Goal: Transaction & Acquisition: Purchase product/service

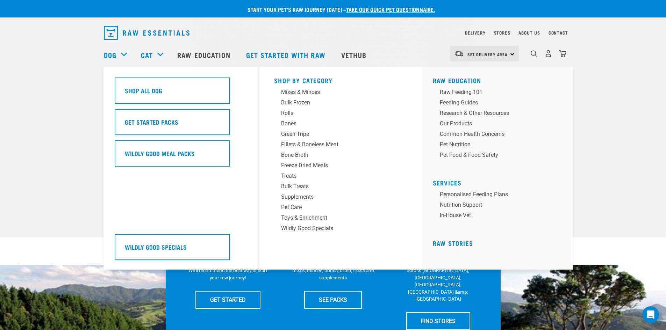
click at [120, 55] on div "Dog" at bounding box center [119, 55] width 30 height 28
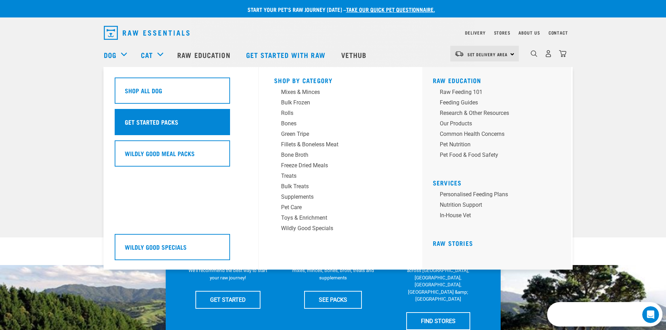
click at [148, 122] on h5 "Get Started Packs" at bounding box center [152, 122] width 54 height 9
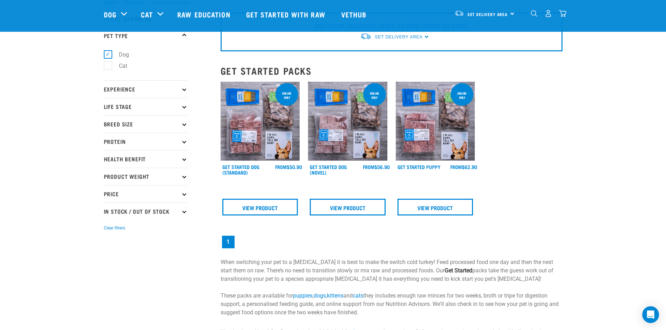
scroll to position [35, 0]
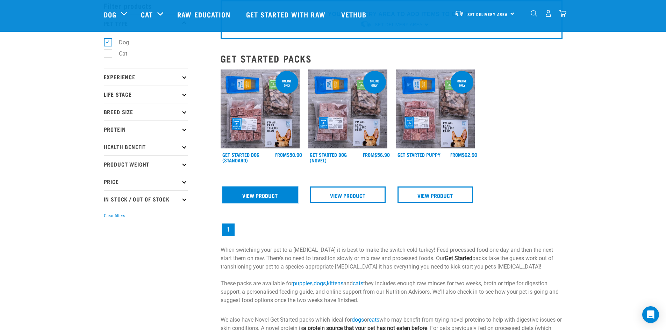
click at [267, 197] on link "View Product" at bounding box center [260, 195] width 76 height 17
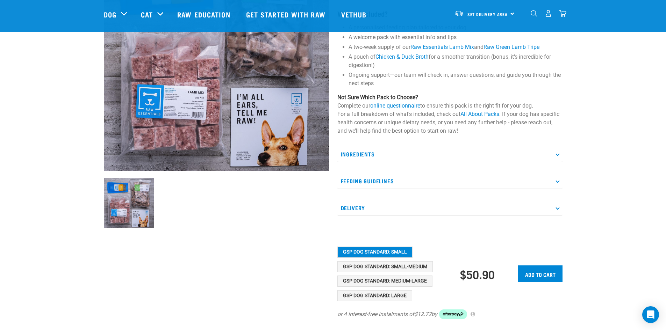
scroll to position [140, 0]
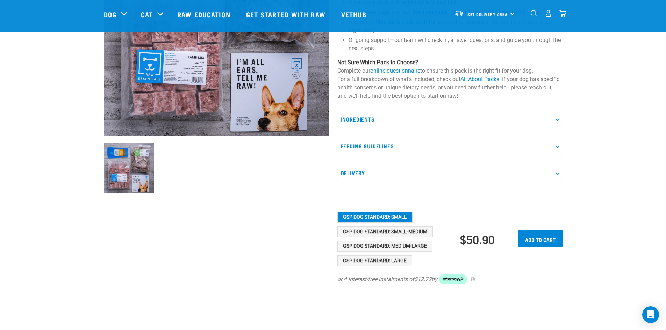
click at [553, 144] on p "Feeding Guidelines" at bounding box center [449, 146] width 225 height 16
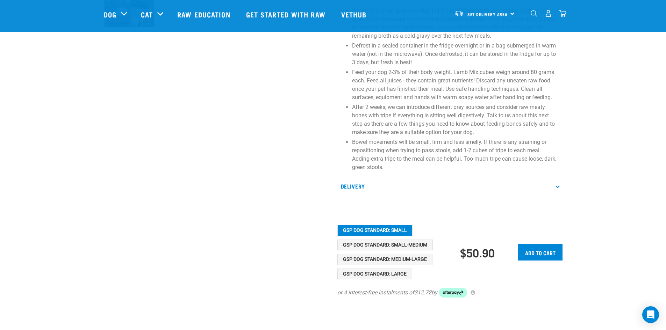
scroll to position [315, 0]
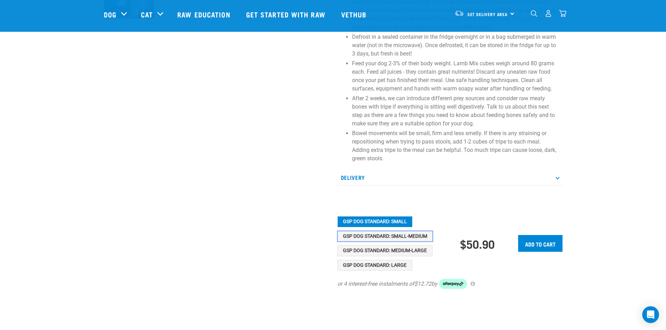
click at [418, 235] on button "GSP Dog Standard: Small-Medium" at bounding box center [384, 236] width 95 height 11
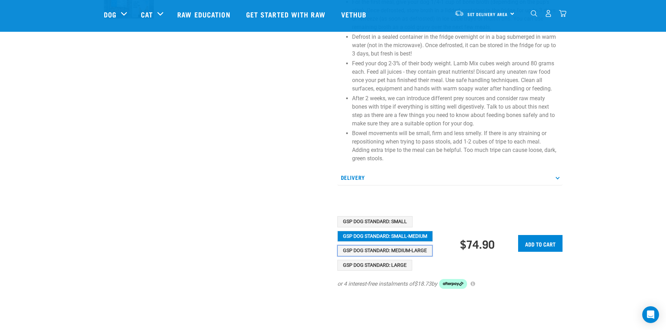
click at [413, 250] on button "GSP Dog Standard: Medium-Large" at bounding box center [384, 251] width 95 height 11
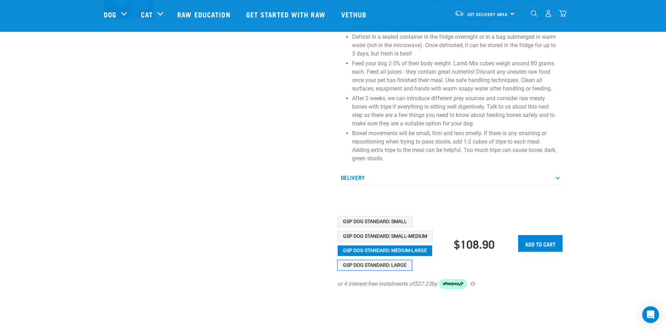
click at [398, 266] on button "GSP Dog Standard: Large" at bounding box center [374, 265] width 75 height 11
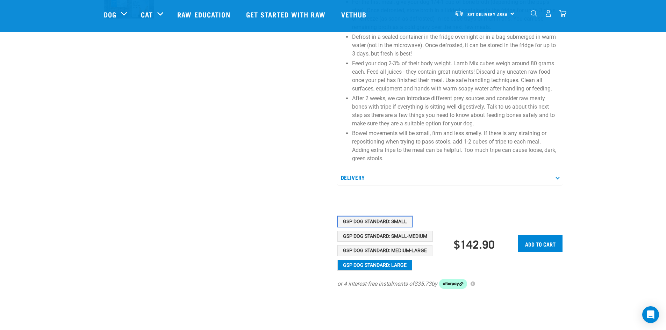
click at [380, 219] on button "GSP Dog Standard: Small" at bounding box center [374, 221] width 75 height 11
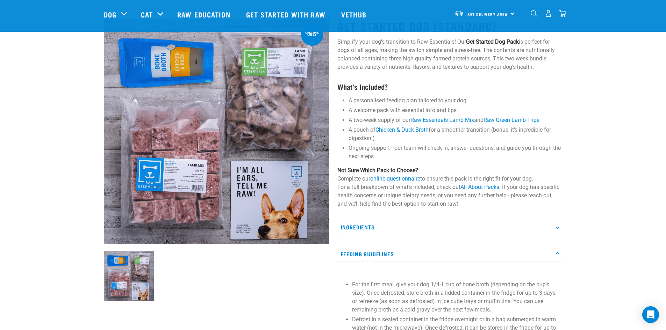
scroll to position [0, 0]
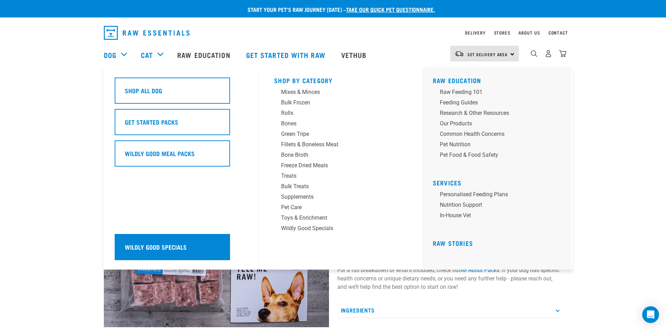
click at [163, 248] on h5 "Wildly Good Specials" at bounding box center [156, 247] width 62 height 9
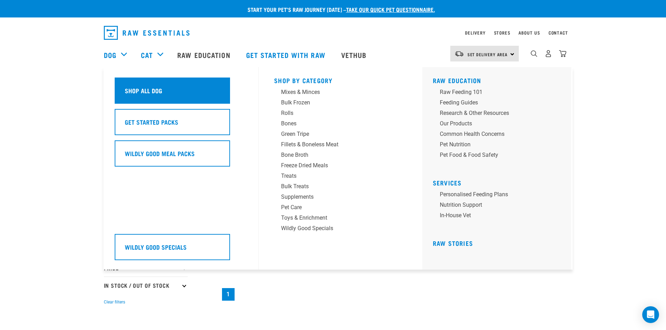
click at [134, 88] on h5 "Shop All Dog" at bounding box center [143, 90] width 37 height 9
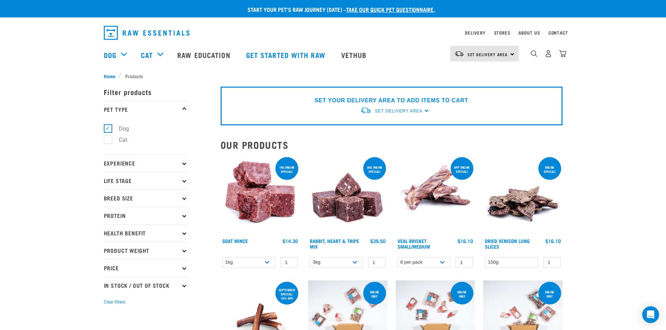
click at [183, 164] on icon at bounding box center [184, 163] width 4 height 4
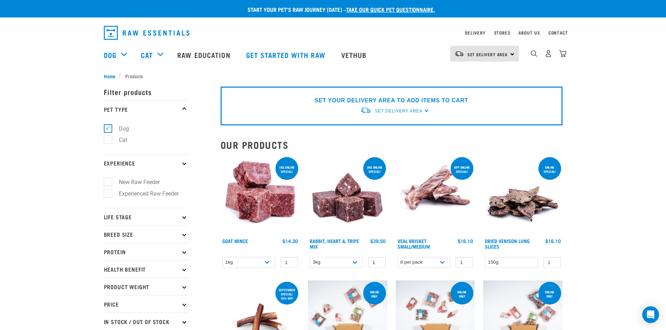
click at [109, 182] on label "New Raw Feeder" at bounding box center [135, 182] width 55 height 9
click at [108, 182] on input "New Raw Feeder" at bounding box center [106, 181] width 5 height 5
checkbox input "true"
click at [109, 180] on label "New Raw Feeder" at bounding box center [135, 182] width 55 height 9
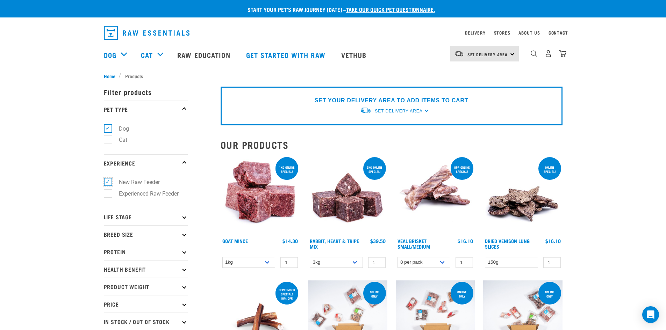
click at [108, 180] on input "New Raw Feeder" at bounding box center [106, 181] width 5 height 5
checkbox input "false"
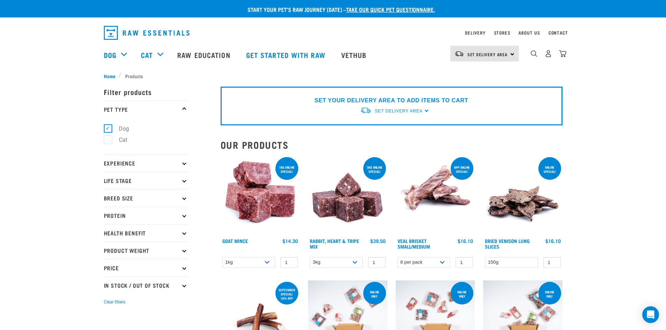
click at [185, 163] on icon at bounding box center [184, 163] width 4 height 4
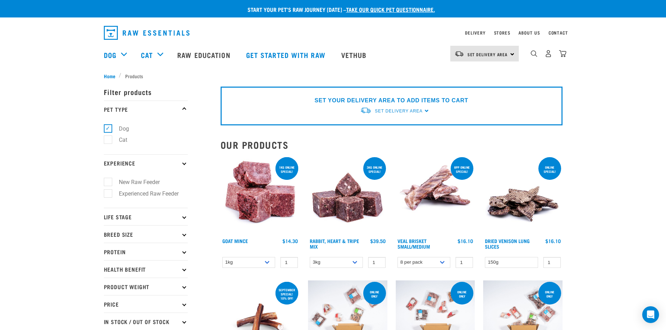
click at [109, 180] on label "New Raw Feeder" at bounding box center [135, 182] width 55 height 9
click at [108, 180] on input "New Raw Feeder" at bounding box center [106, 181] width 5 height 5
checkbox input "true"
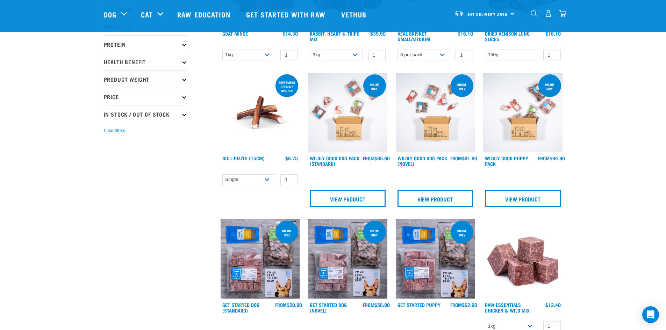
scroll to position [175, 0]
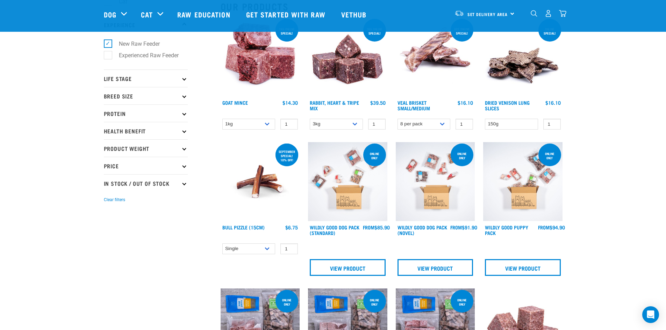
scroll to position [210, 0]
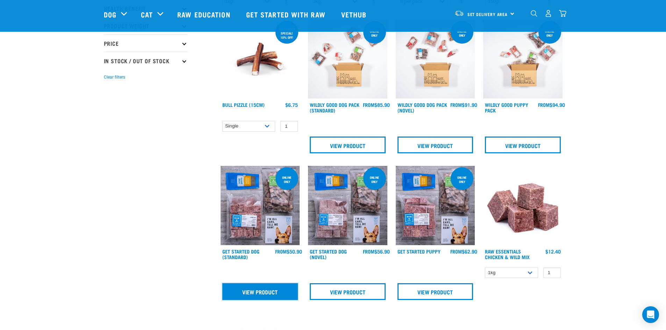
click at [255, 292] on link "View Product" at bounding box center [260, 292] width 76 height 17
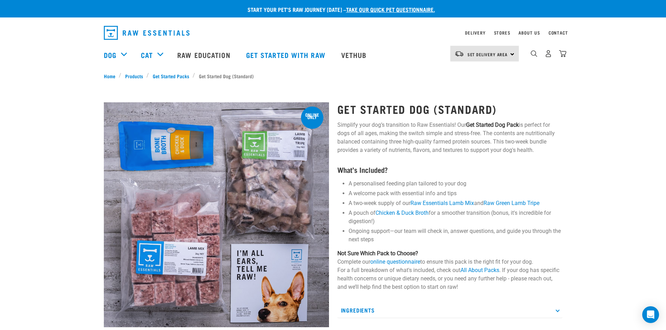
click at [512, 52] on div "Set Delivery Area North Island South Island" at bounding box center [484, 54] width 69 height 16
click at [466, 72] on link "[GEOGRAPHIC_DATA]" at bounding box center [483, 73] width 67 height 15
click at [541, 93] on div "Get Started Dog (Standard) Simplify your dog’s transition to Raw Essentials! Ou…" at bounding box center [450, 286] width 234 height 387
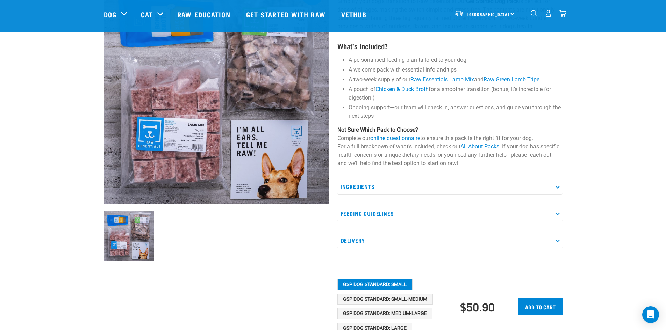
scroll to position [70, 0]
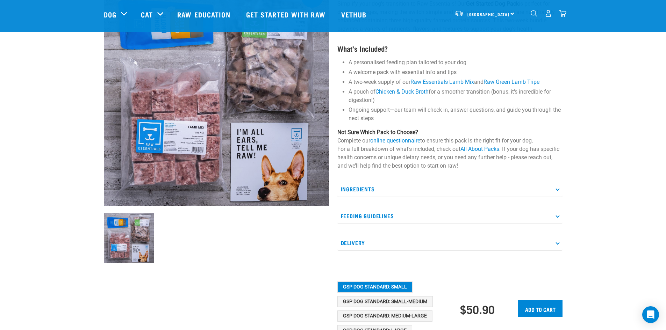
click at [559, 213] on p "Feeding Guidelines" at bounding box center [449, 216] width 225 height 16
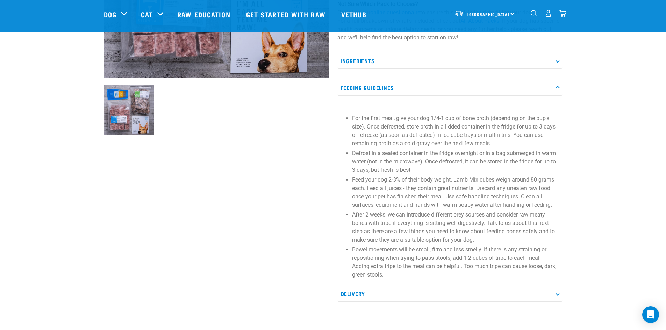
scroll to position [210, 0]
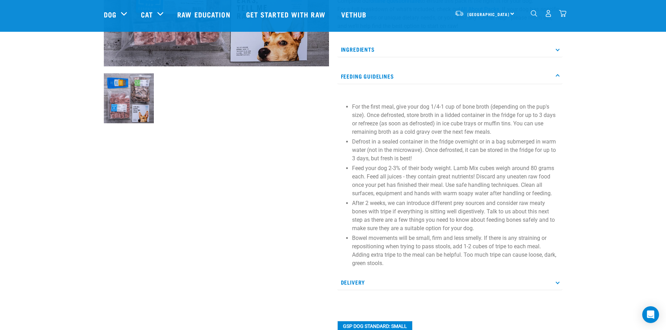
click at [558, 282] on icon at bounding box center [558, 282] width 4 height 4
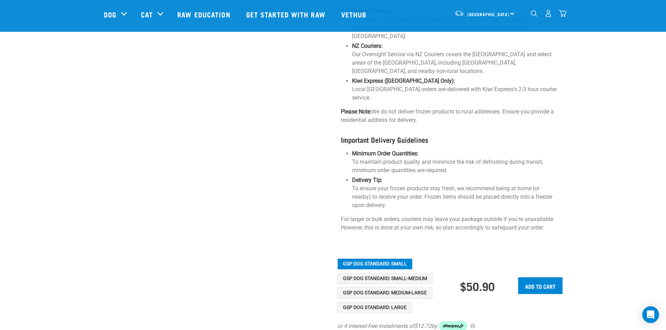
scroll to position [595, 0]
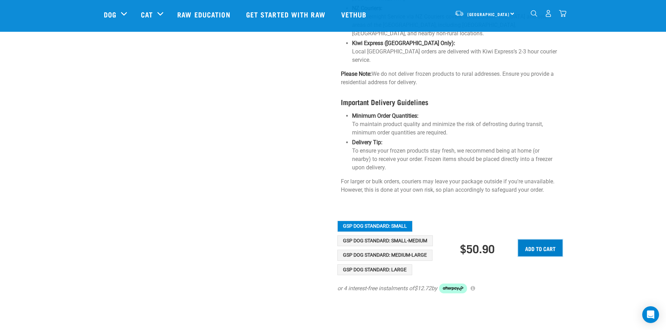
click at [536, 240] on input "Add to cart" at bounding box center [540, 248] width 44 height 17
